Goal: Check status: Check status

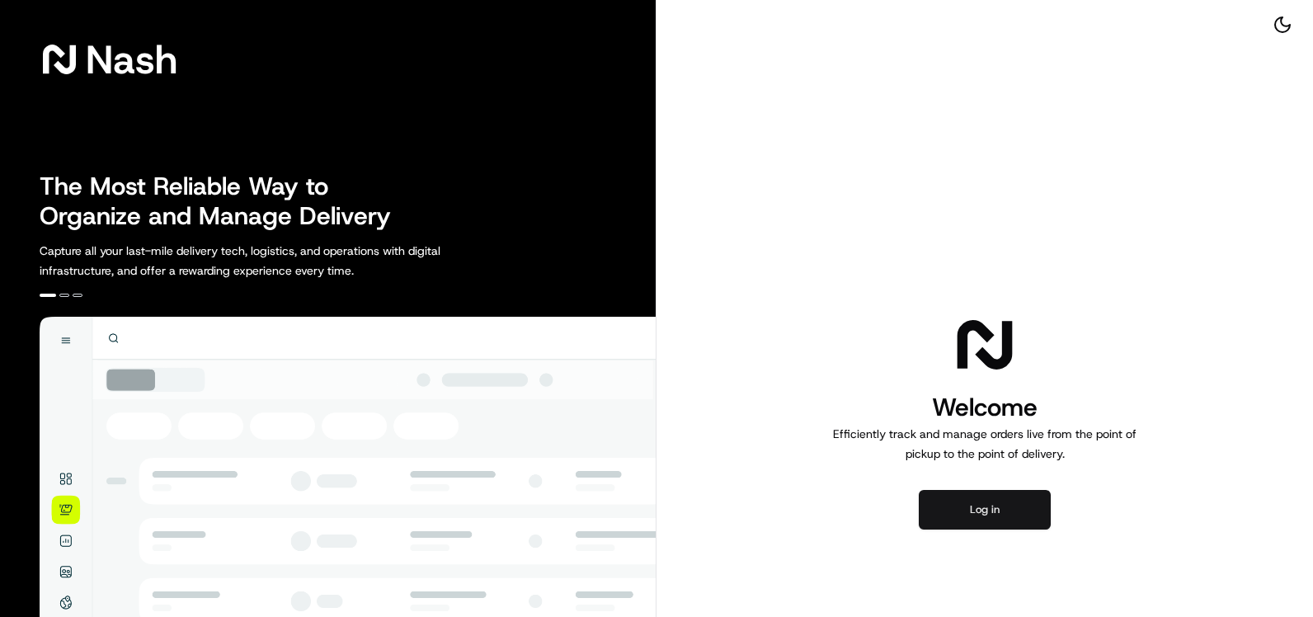
click at [1001, 504] on button "Log in" at bounding box center [985, 510] width 132 height 40
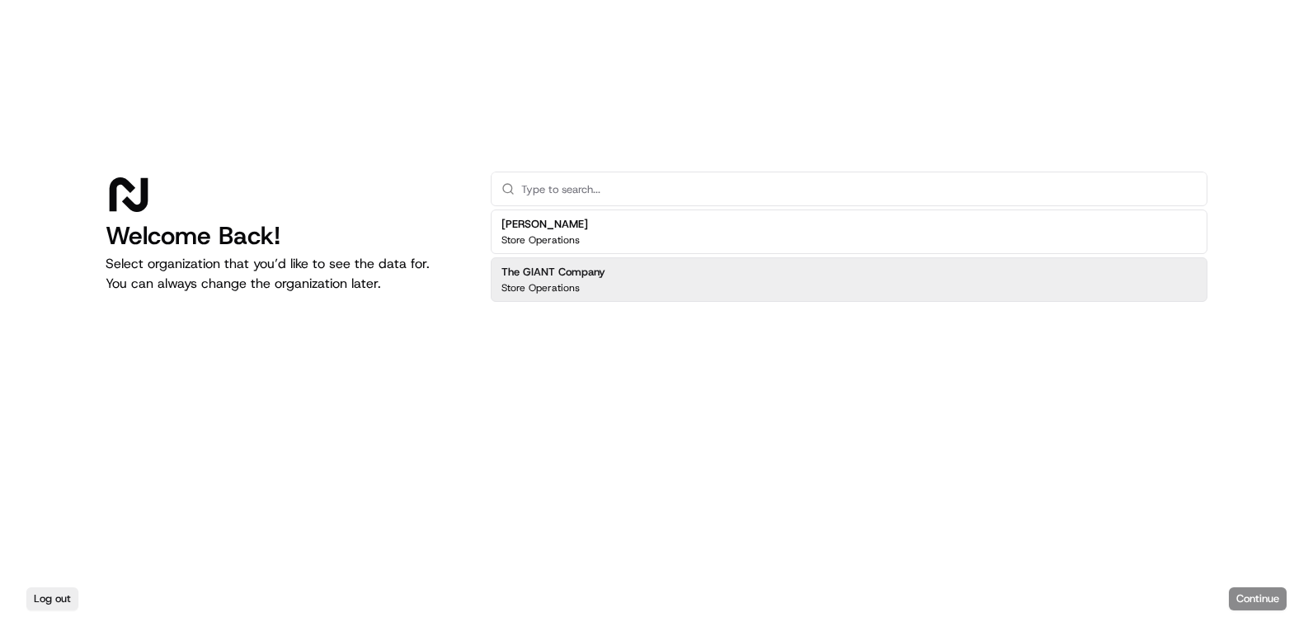
click at [598, 277] on h2 "The GIANT Company" at bounding box center [554, 272] width 104 height 15
click at [1265, 592] on button "Continue" at bounding box center [1258, 598] width 58 height 23
